Goal: Task Accomplishment & Management: Use online tool/utility

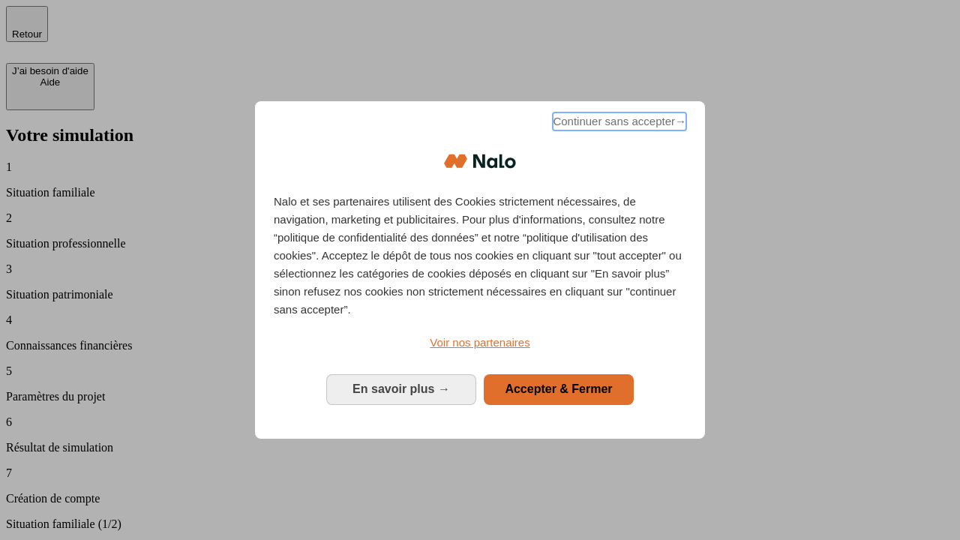
click at [618, 124] on span "Continuer sans accepter →" at bounding box center [619, 121] width 133 height 18
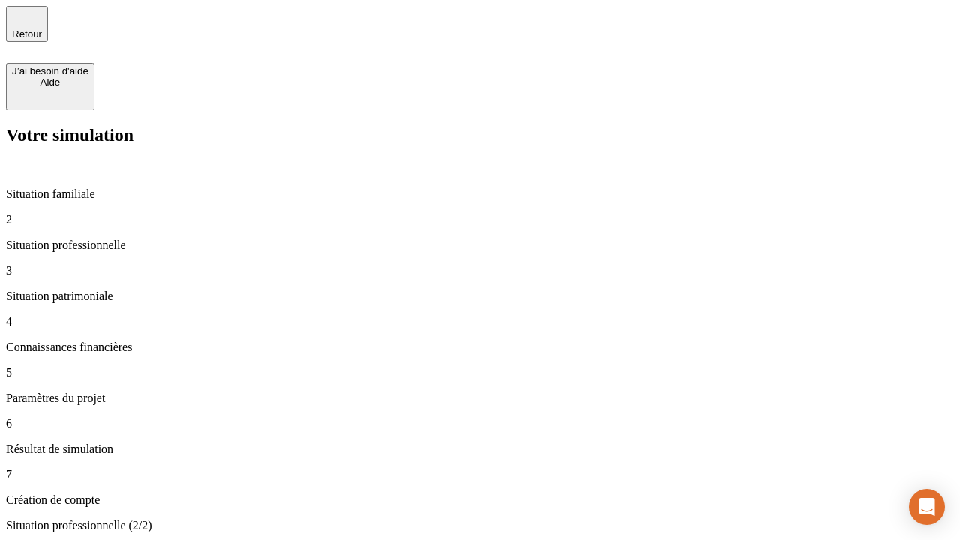
type input "30 000"
type input "1 000"
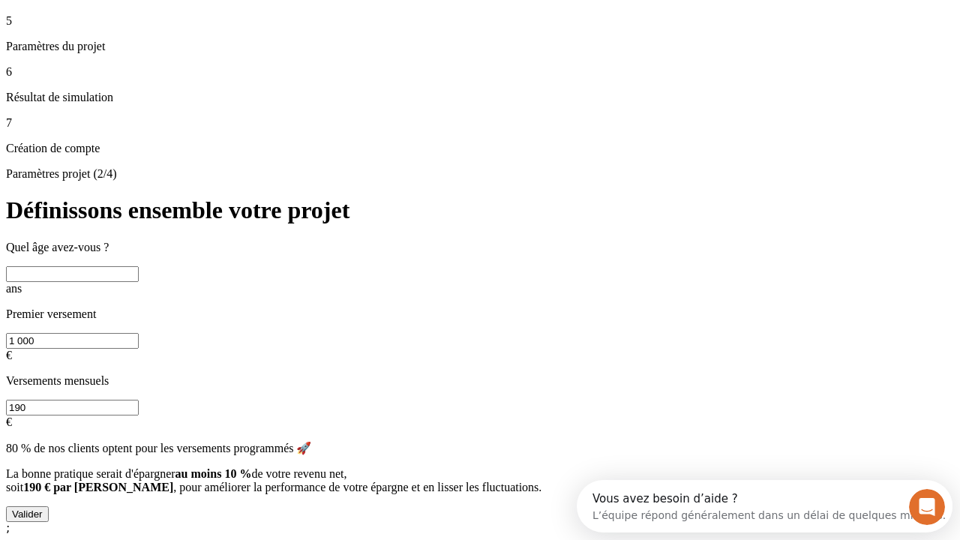
scroll to position [13, 0]
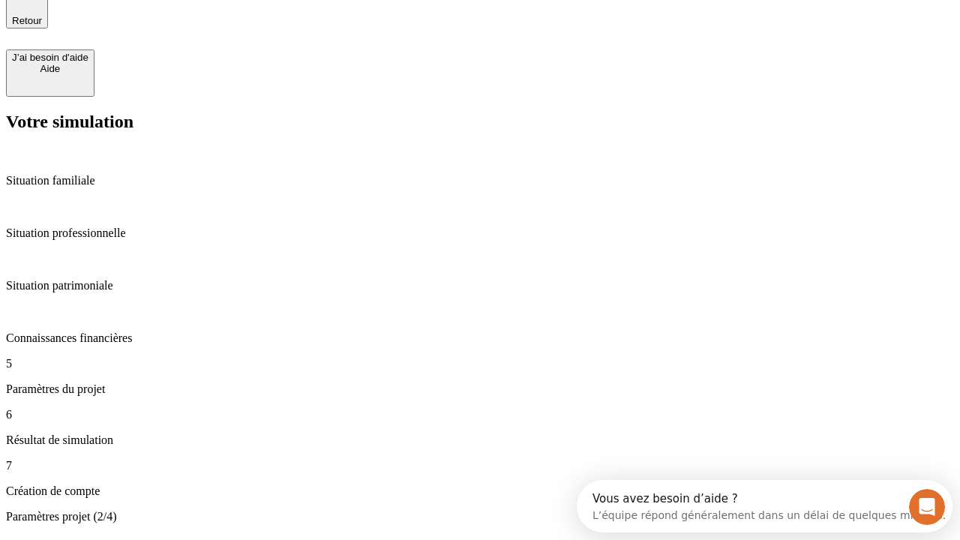
type input "65"
type input "5 000"
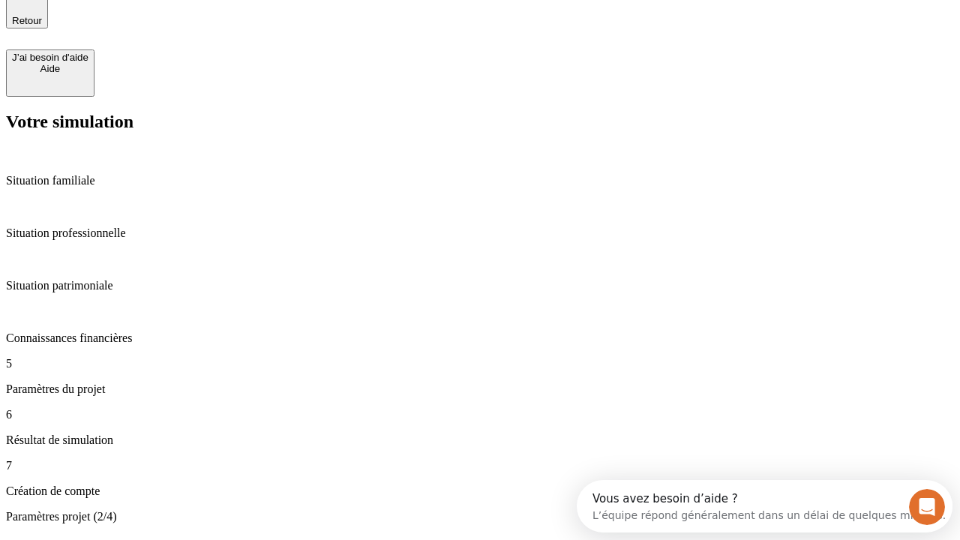
type input "640"
